Goal: Transaction & Acquisition: Purchase product/service

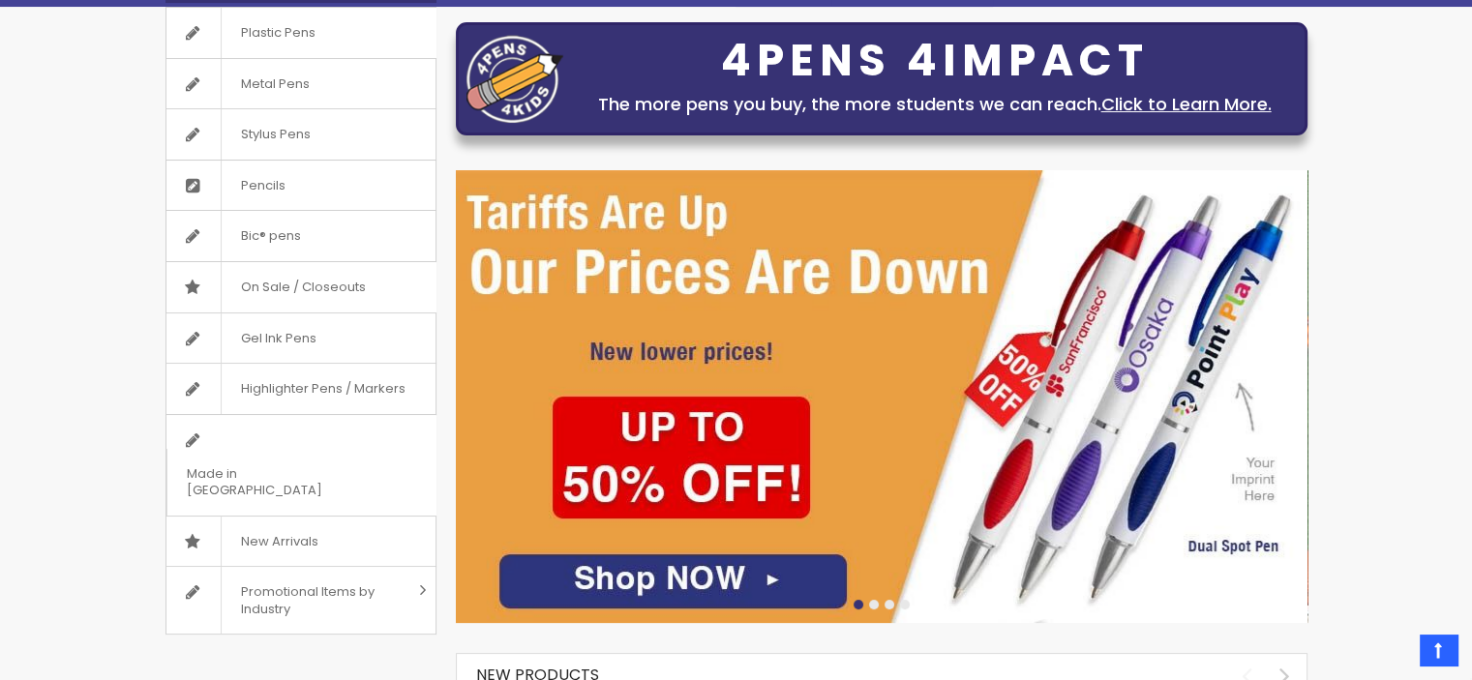
scroll to position [193, 0]
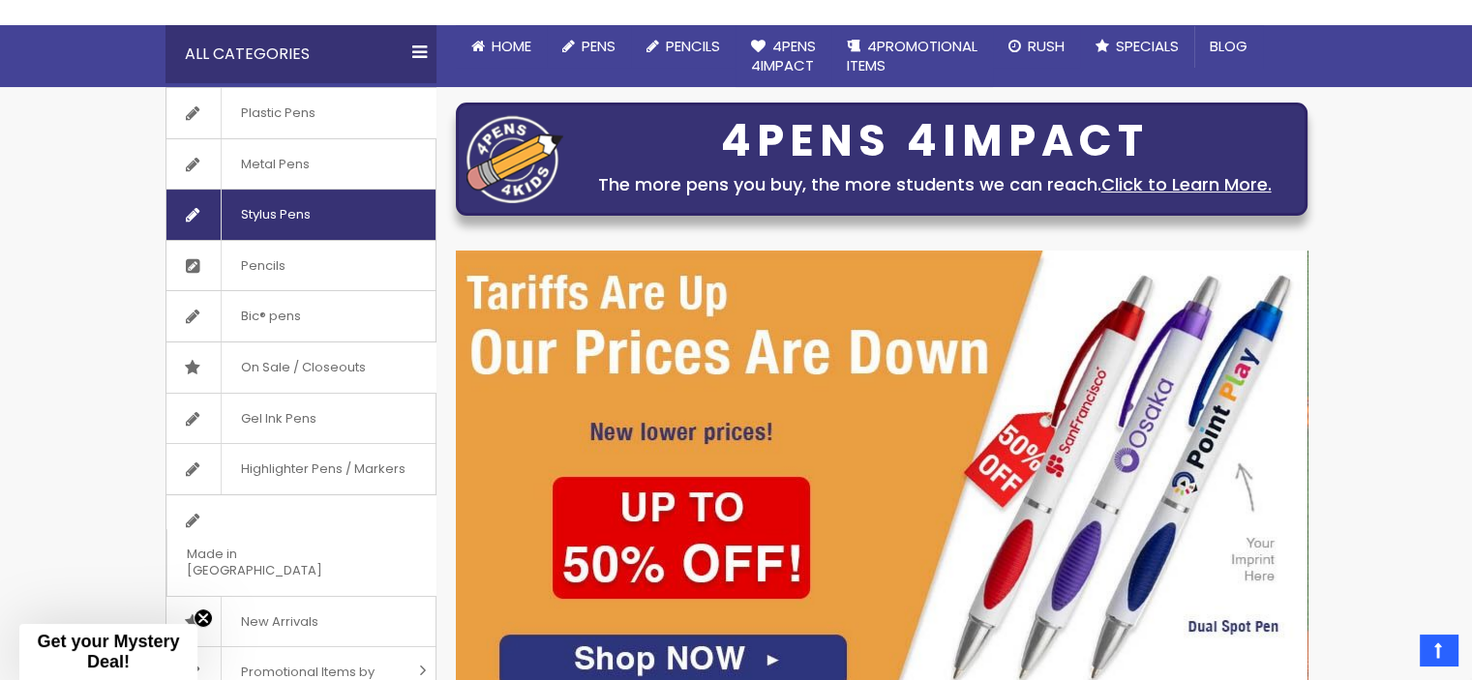
click at [303, 219] on span "Stylus Pens" at bounding box center [275, 215] width 109 height 50
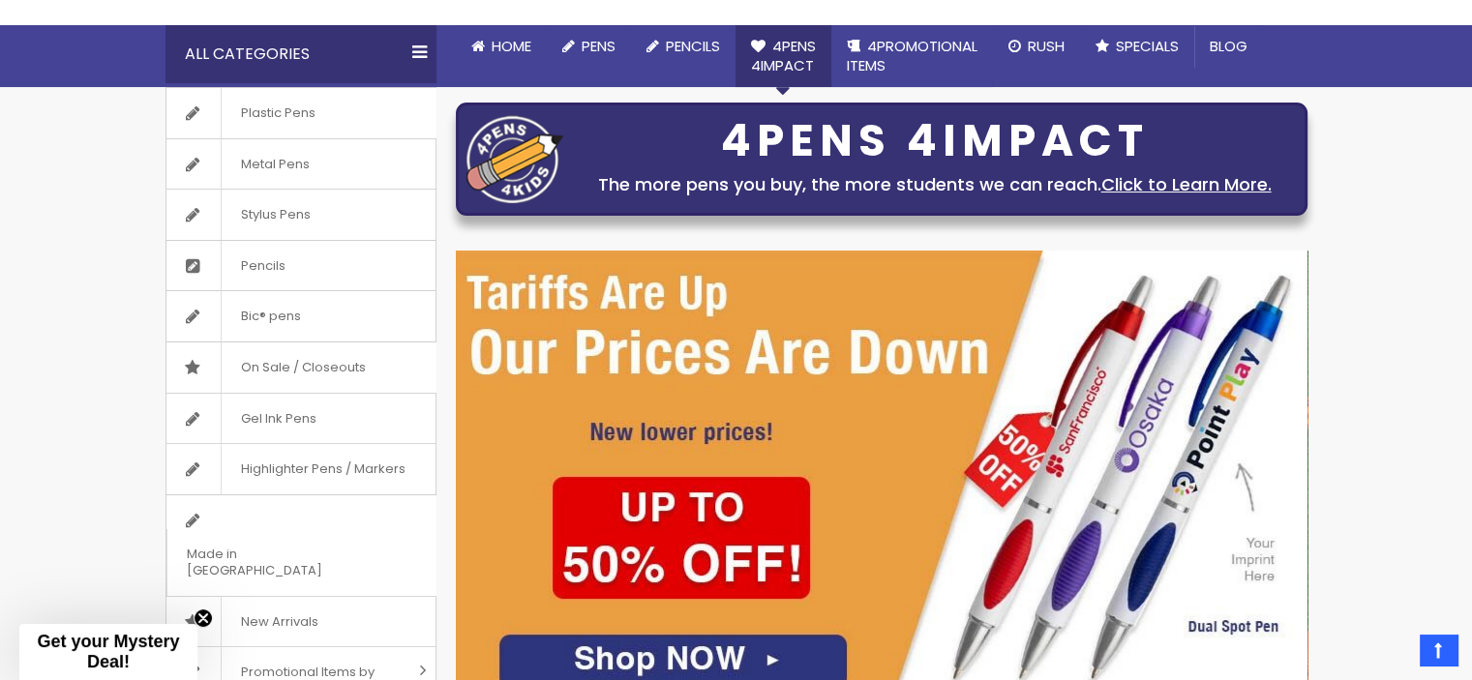
scroll to position [0, 0]
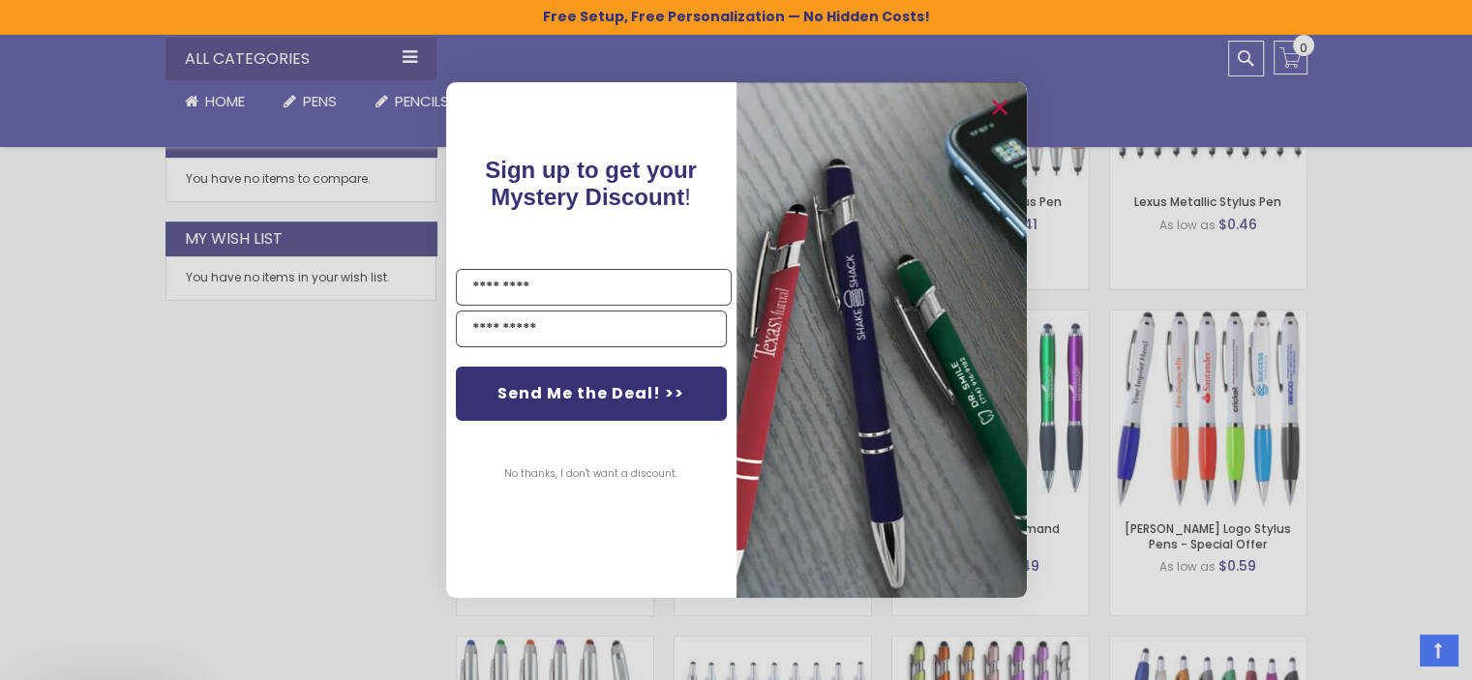
scroll to position [1258, 0]
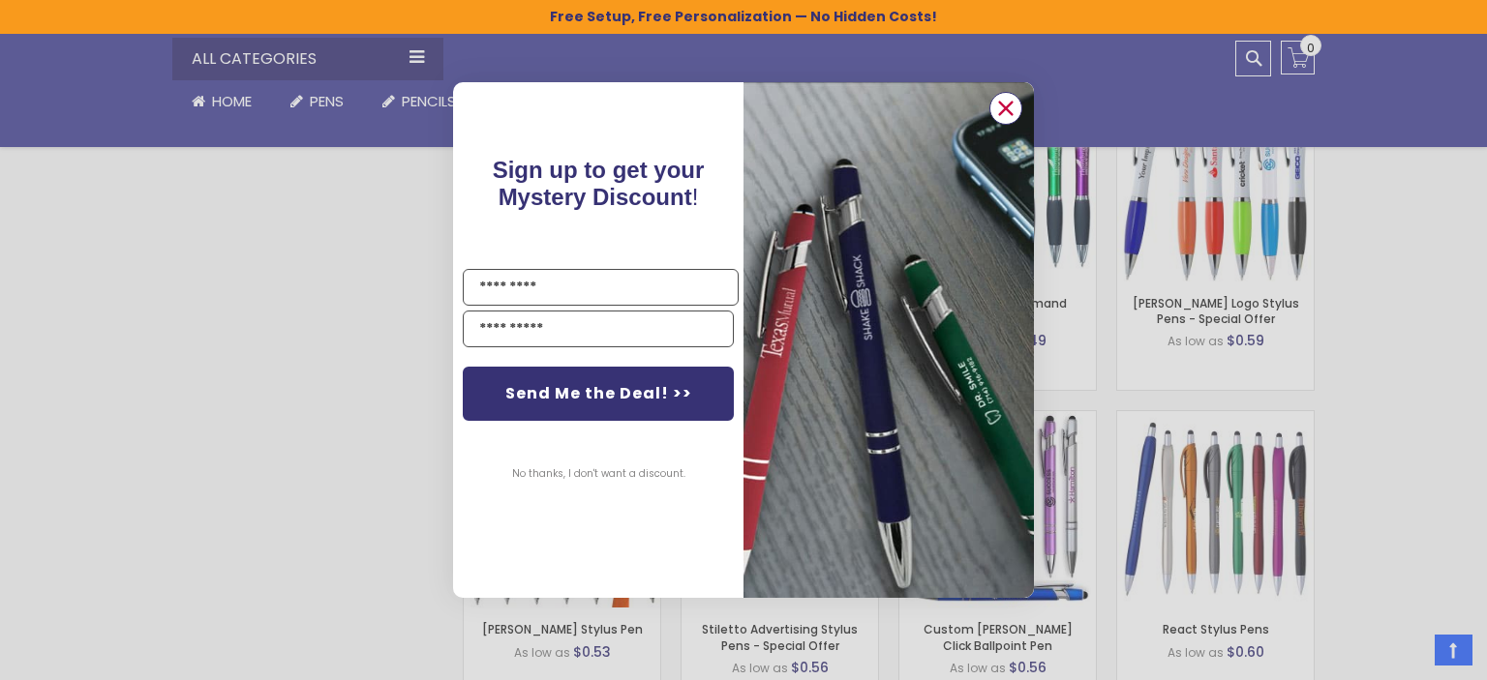
click at [1006, 106] on icon "Close dialog" at bounding box center [1006, 108] width 13 height 13
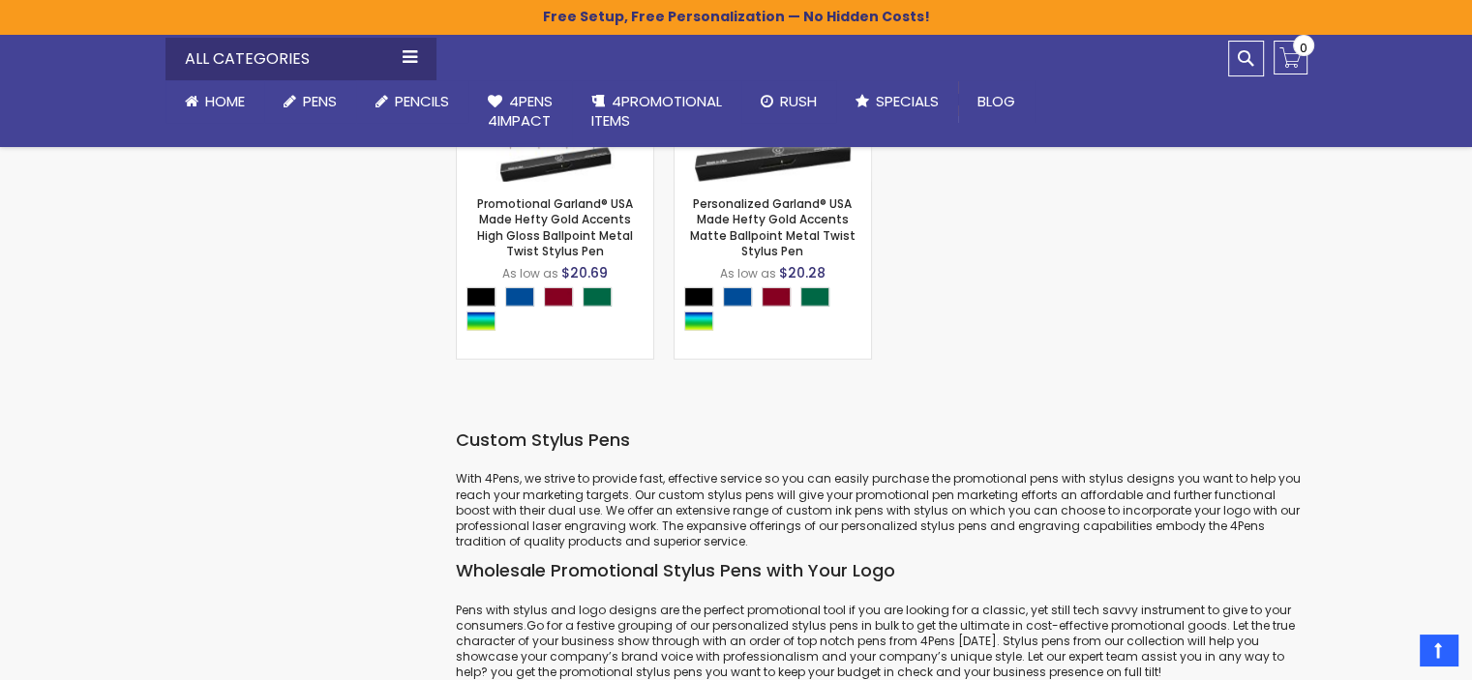
scroll to position [12388, 0]
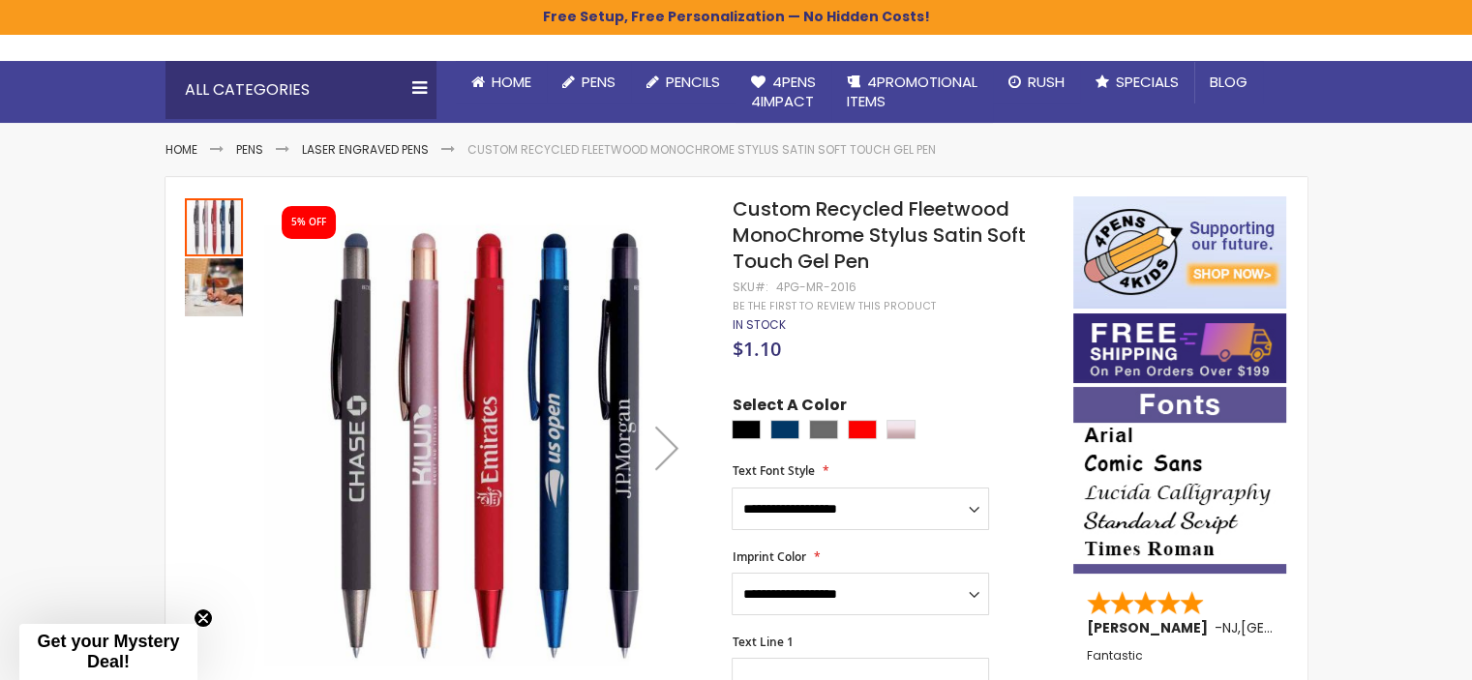
scroll to position [194, 0]
